Goal: Information Seeking & Learning: Find specific fact

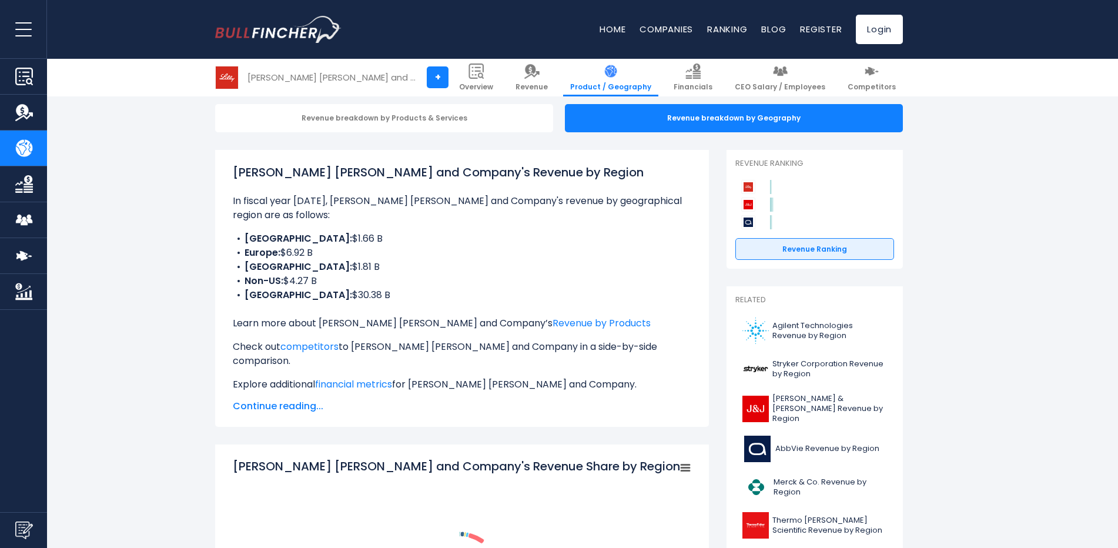
scroll to position [118, 0]
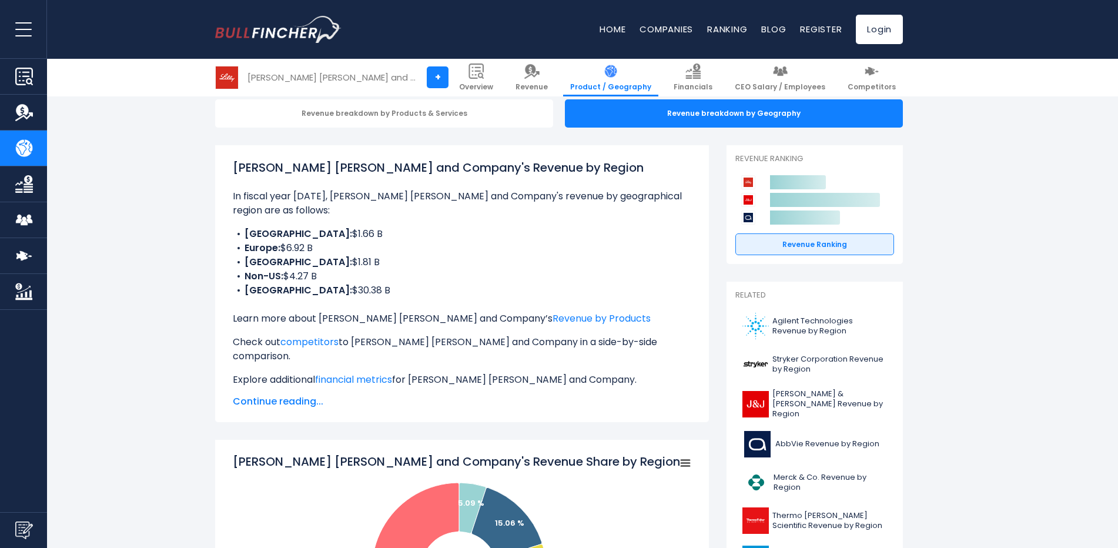
drag, startPoint x: 376, startPoint y: 281, endPoint x: 257, endPoint y: 223, distance: 131.7
click at [257, 227] on ul "CHINA: $1.66 B Europe: $6.92 B [GEOGRAPHIC_DATA]: $1.81 B Non-US: $4.27 B [GEOG…" at bounding box center [462, 262] width 458 height 71
drag, startPoint x: 257, startPoint y: 223, endPoint x: 326, endPoint y: 265, distance: 80.2
click at [326, 269] on li "Non-US: $4.27 B" at bounding box center [462, 276] width 458 height 14
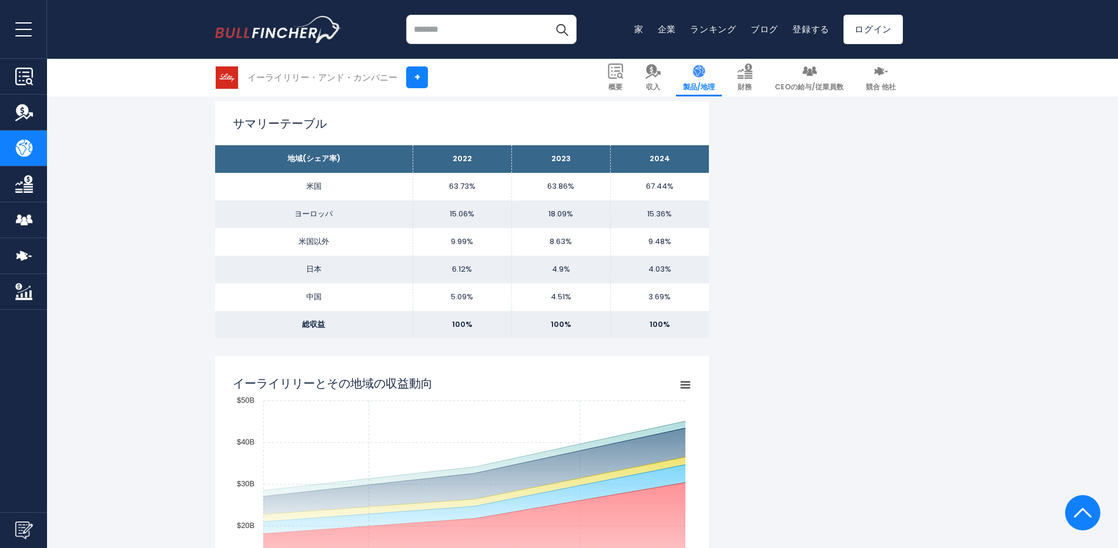
scroll to position [705, 0]
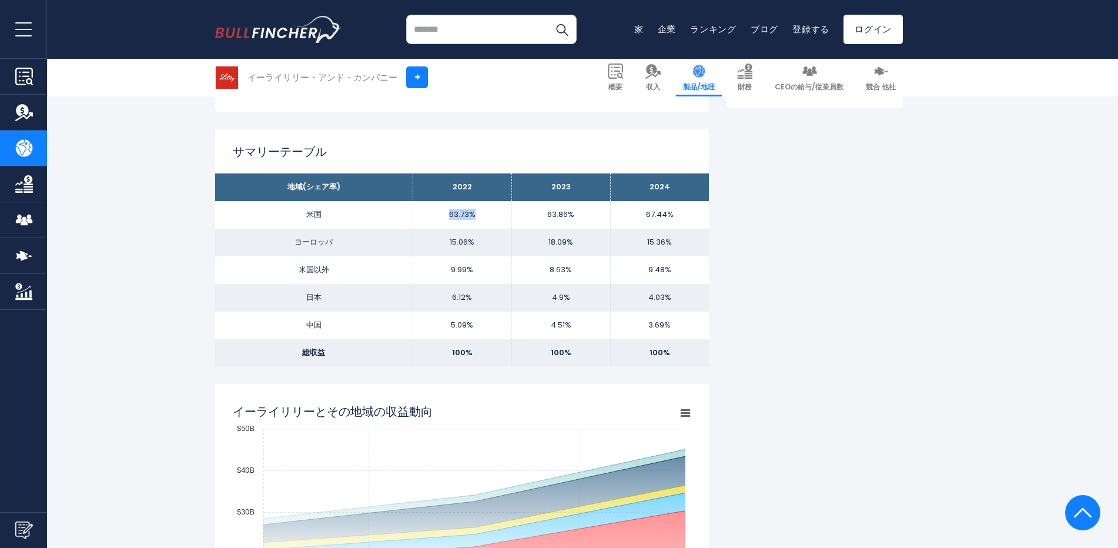
drag, startPoint x: 443, startPoint y: 214, endPoint x: 488, endPoint y: 216, distance: 44.7
click at [488, 216] on td "63.73%" at bounding box center [462, 215] width 99 height 28
drag, startPoint x: 488, startPoint y: 216, endPoint x: 665, endPoint y: 250, distance: 180.6
click at [647, 293] on td "4.03%" at bounding box center [659, 298] width 99 height 28
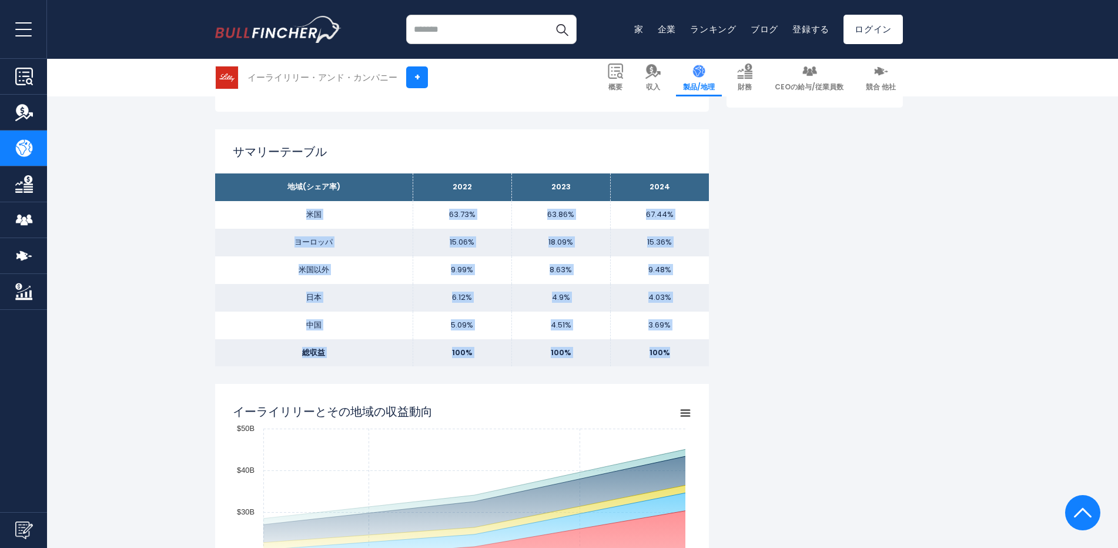
drag, startPoint x: 287, startPoint y: 220, endPoint x: 666, endPoint y: 352, distance: 401.5
click at [666, 352] on tbody "地域(シェア率) 2022 2023 2024 米国 63.73% 63.86% 67.44% 15.06%" at bounding box center [462, 269] width 494 height 193
click at [688, 355] on td "100%" at bounding box center [659, 353] width 99 height 28
drag, startPoint x: 683, startPoint y: 352, endPoint x: 262, endPoint y: 177, distance: 456.1
click at [262, 177] on tbody "地域(シェア率) 2022 2023 2024 米国 63.73% 63.86% 67.44% 15.06%" at bounding box center [462, 269] width 494 height 193
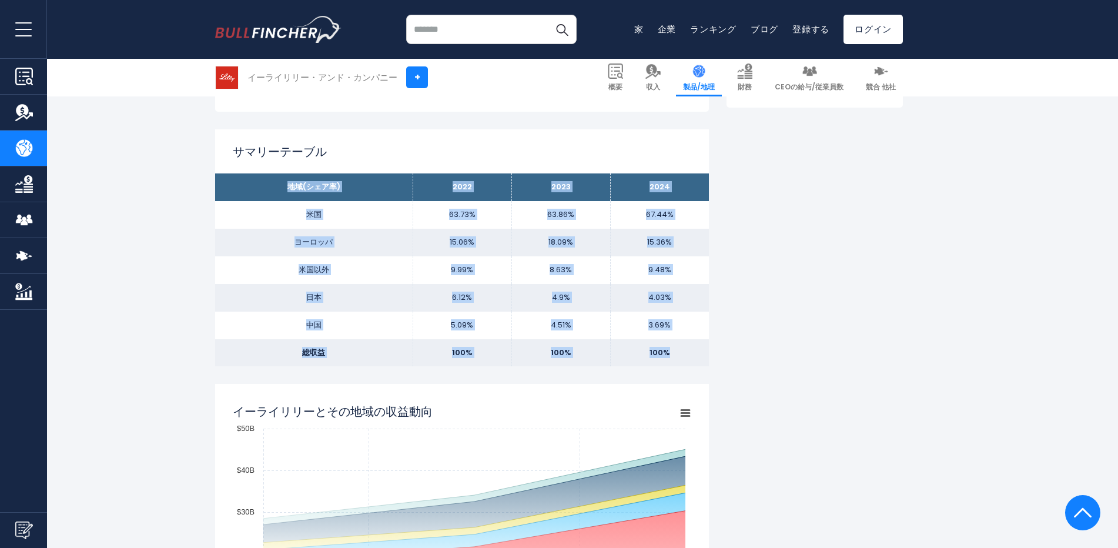
copy tbody "lo(ipsu) 8189 9174 2446 do 92.12% 35.13% 04.48% sitam 72.79% 46.61% ..."
click at [461, 195] on th "2022" at bounding box center [462, 187] width 99 height 28
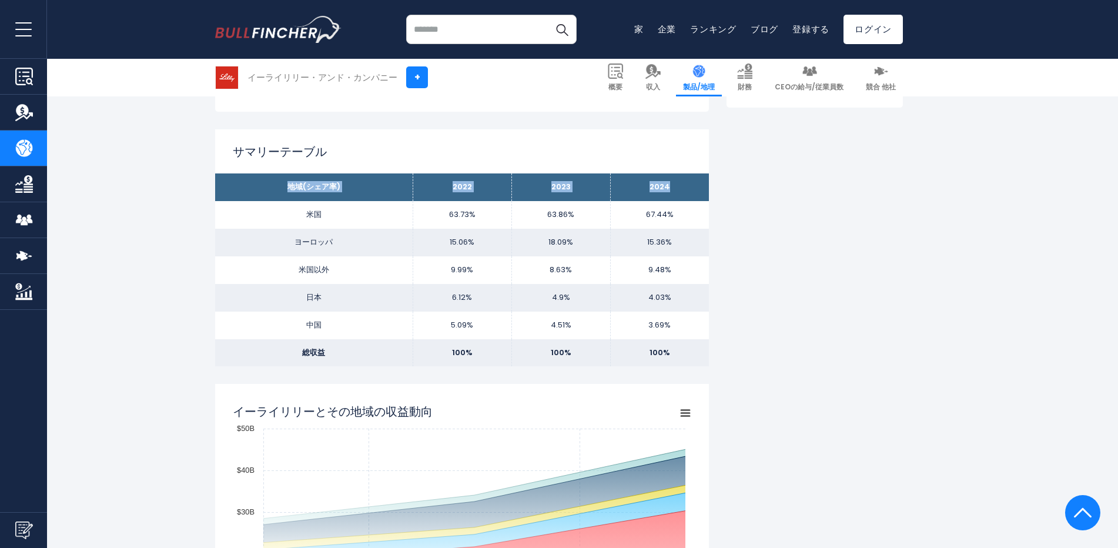
drag, startPoint x: 282, startPoint y: 184, endPoint x: 691, endPoint y: 193, distance: 409.2
click at [691, 193] on tr "地域(シェア率) 2022 2023 2024" at bounding box center [462, 187] width 494 height 28
copy tr "地域(シェア率) 2022 2023 2024"
